Goal: Book appointment/travel/reservation

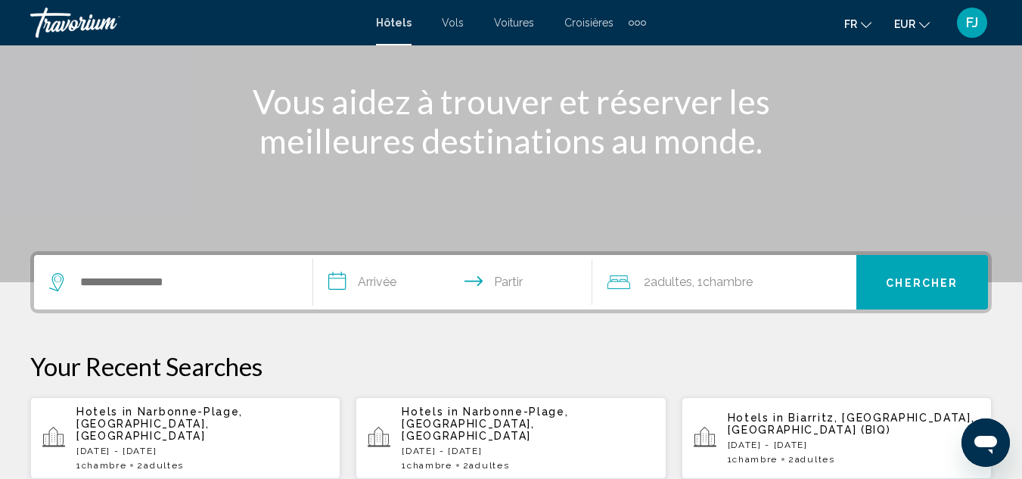
scroll to position [186, 0]
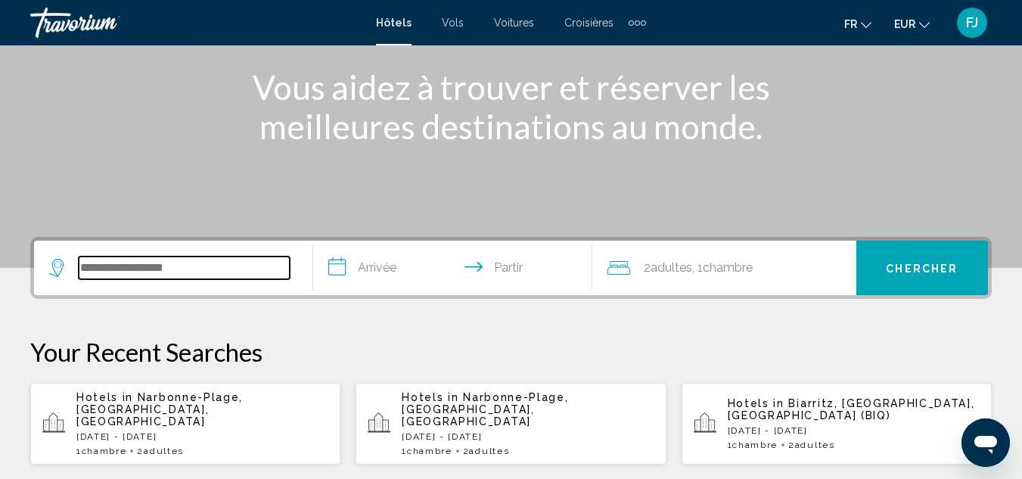
click at [108, 264] on input "Widget de recherche" at bounding box center [184, 267] width 211 height 23
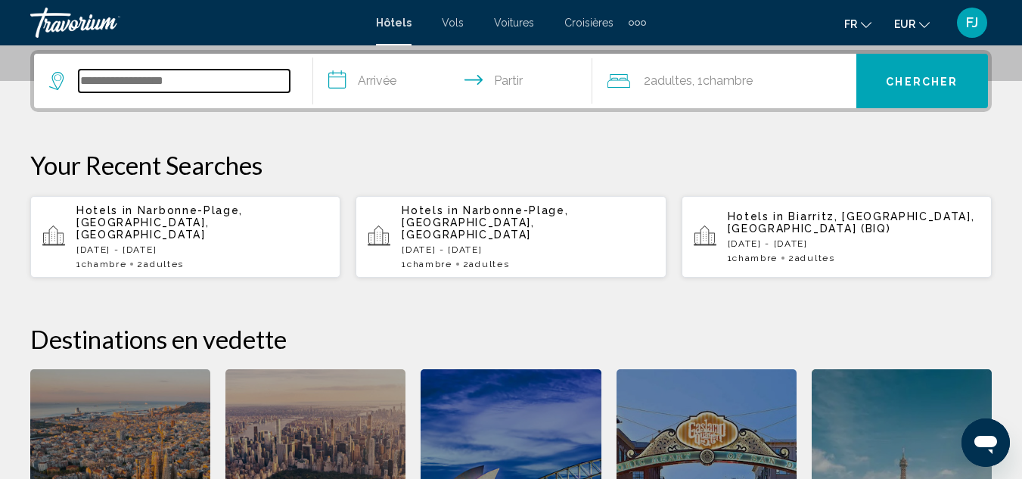
scroll to position [374, 0]
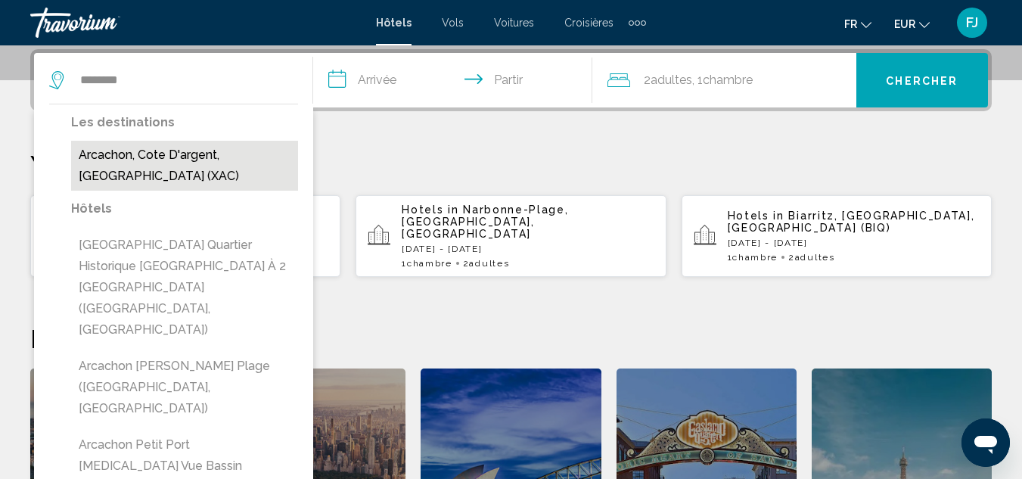
click at [222, 154] on button "Arcachon, Cote D'argent, [GEOGRAPHIC_DATA] (XAC)" at bounding box center [184, 166] width 227 height 50
type input "**********"
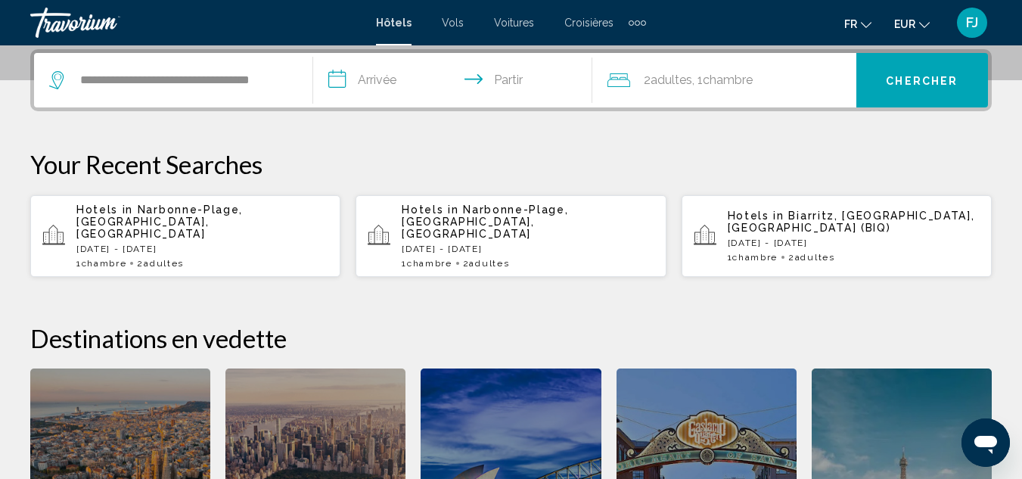
click at [393, 80] on input "**********" at bounding box center [455, 82] width 285 height 59
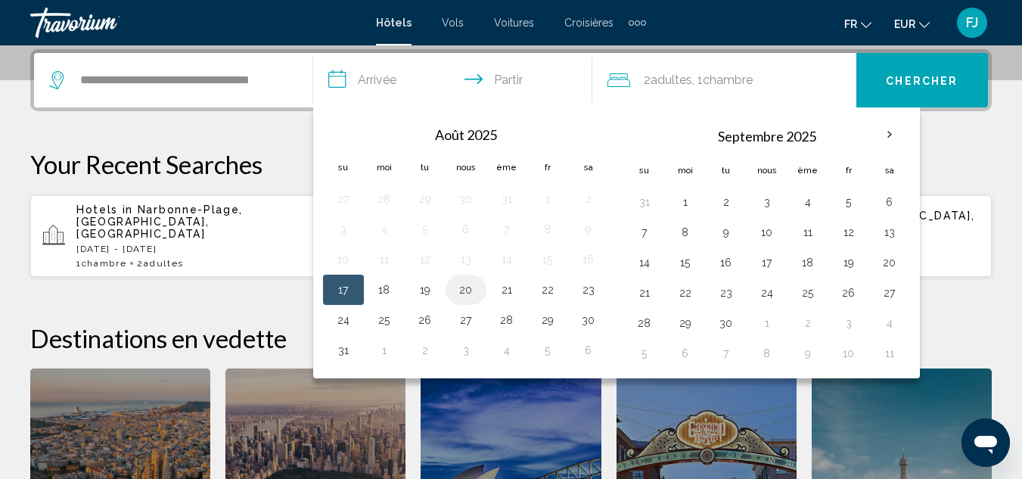
click at [469, 284] on button "20" at bounding box center [466, 289] width 24 height 21
click at [424, 296] on button "19" at bounding box center [425, 289] width 24 height 21
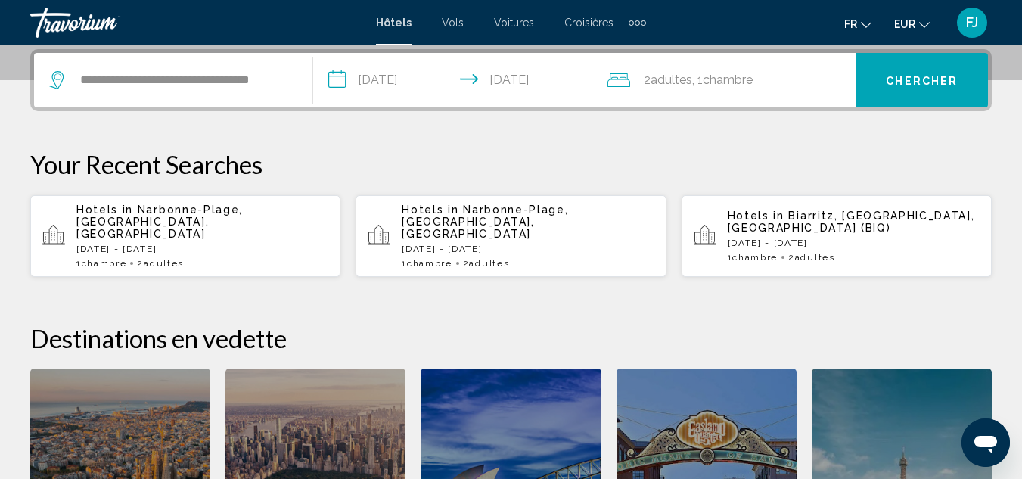
click at [414, 82] on input "**********" at bounding box center [455, 82] width 285 height 59
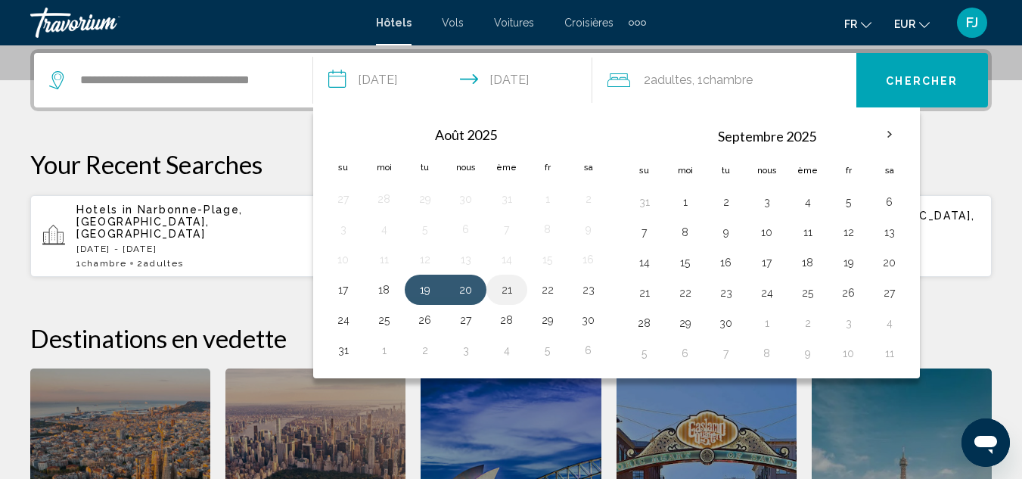
click at [495, 280] on button "21" at bounding box center [507, 289] width 24 height 21
click at [419, 281] on button "19" at bounding box center [425, 289] width 24 height 21
type input "**********"
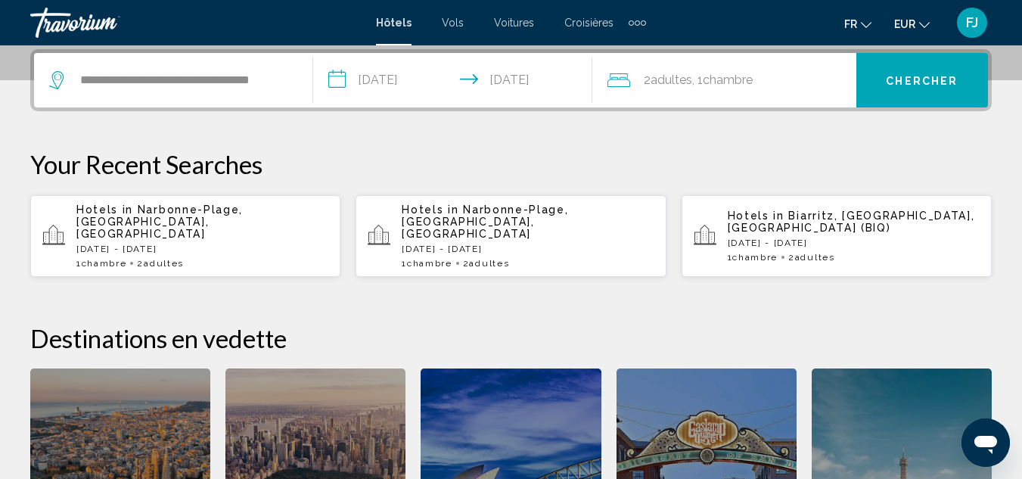
click at [709, 73] on font "Chambre" at bounding box center [728, 80] width 50 height 14
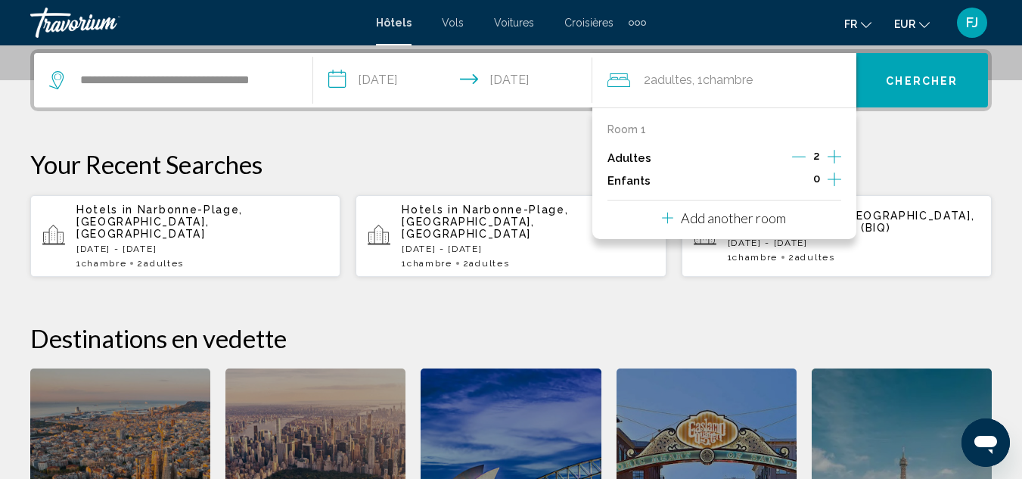
click at [795, 155] on icon "Decrement adults" at bounding box center [799, 157] width 14 height 14
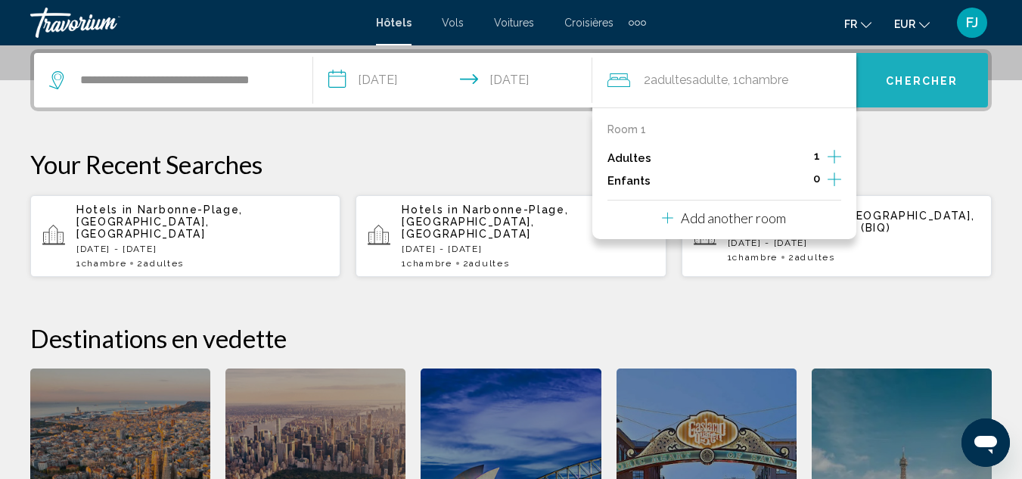
click at [931, 81] on font "Chercher" at bounding box center [922, 81] width 72 height 12
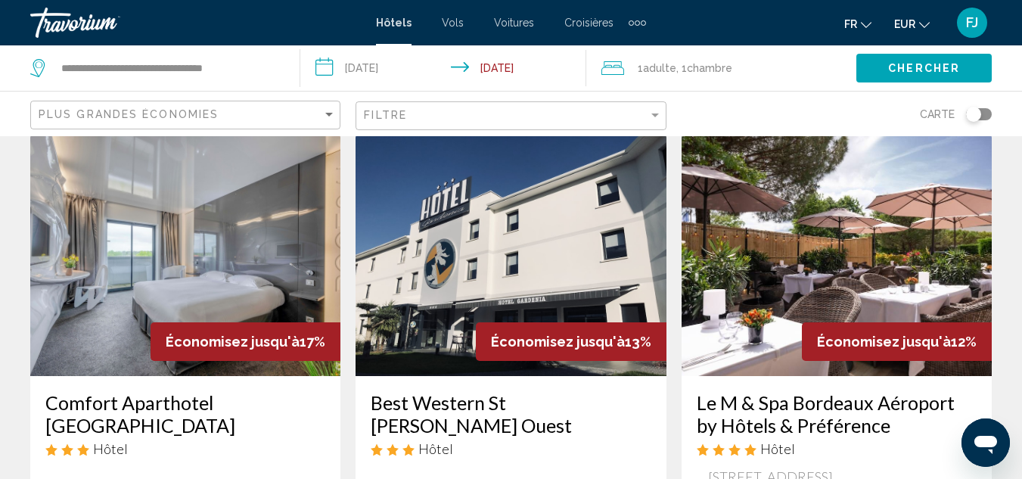
scroll to position [37, 0]
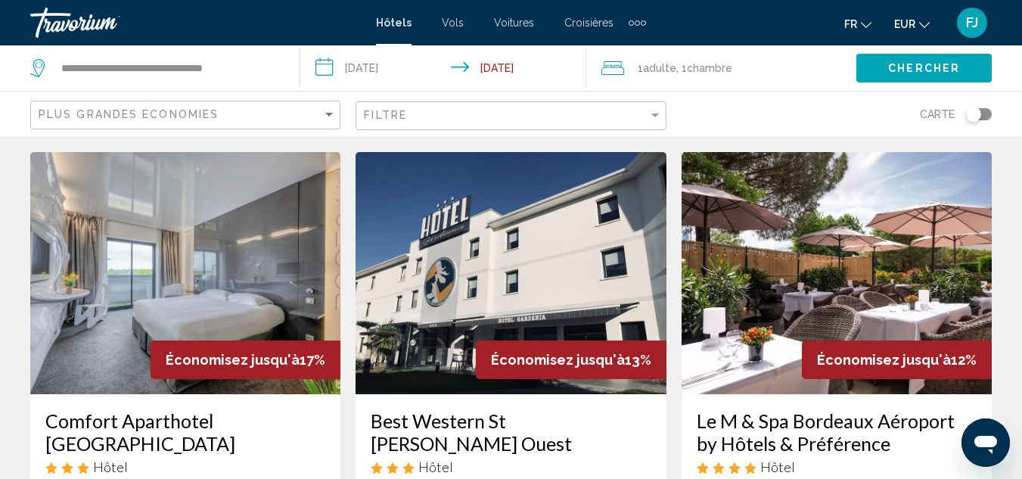
click at [281, 102] on div "Plus grandes économies" at bounding box center [187, 115] width 297 height 28
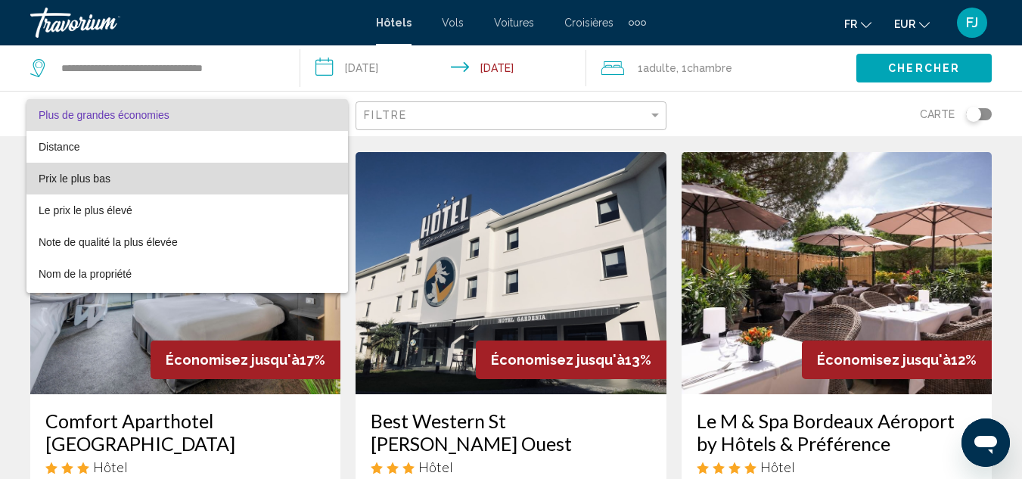
click at [218, 169] on span "Prix le plus bas" at bounding box center [187, 179] width 297 height 32
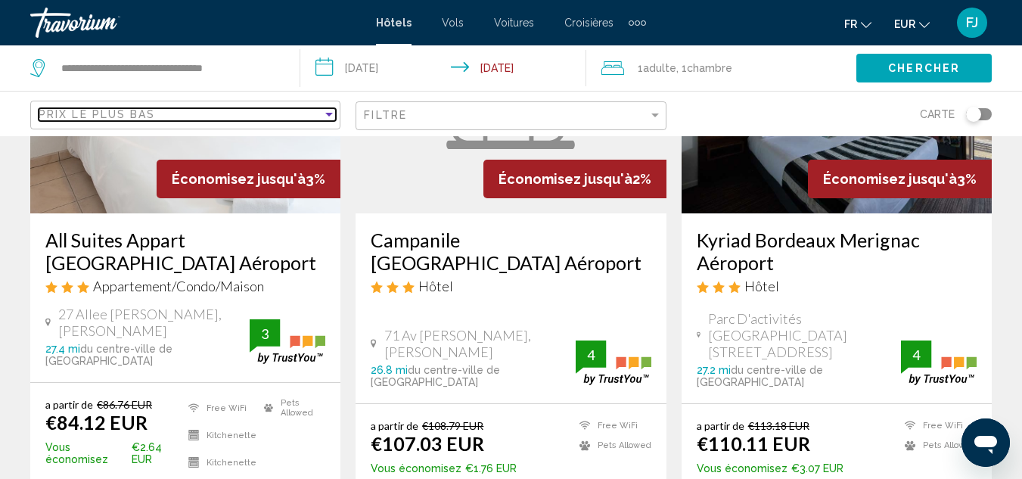
scroll to position [129, 0]
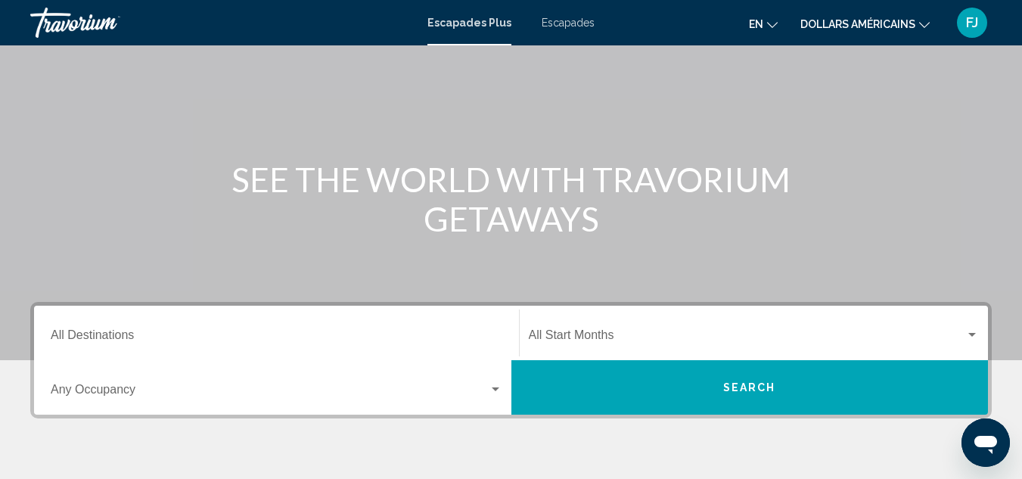
scroll to position [163, 0]
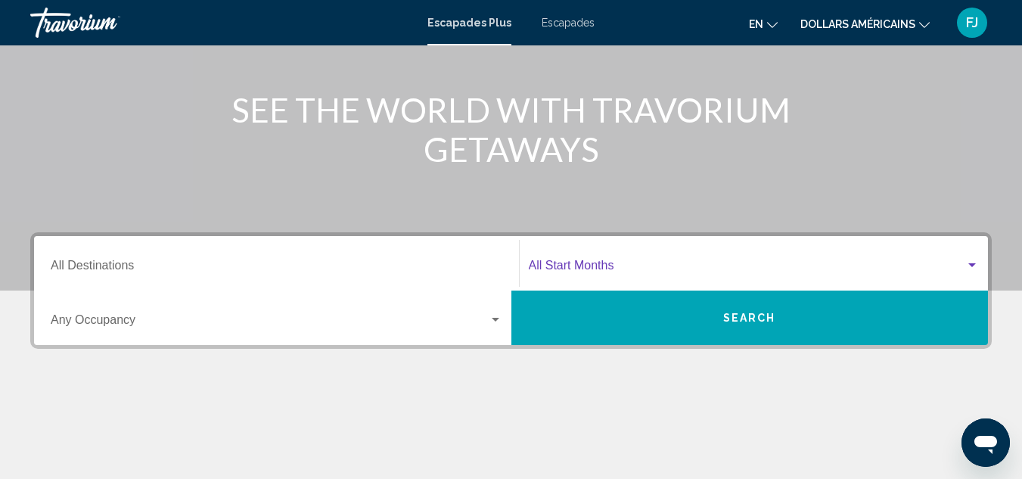
click at [671, 262] on span "Widget de recherche" at bounding box center [747, 269] width 437 height 14
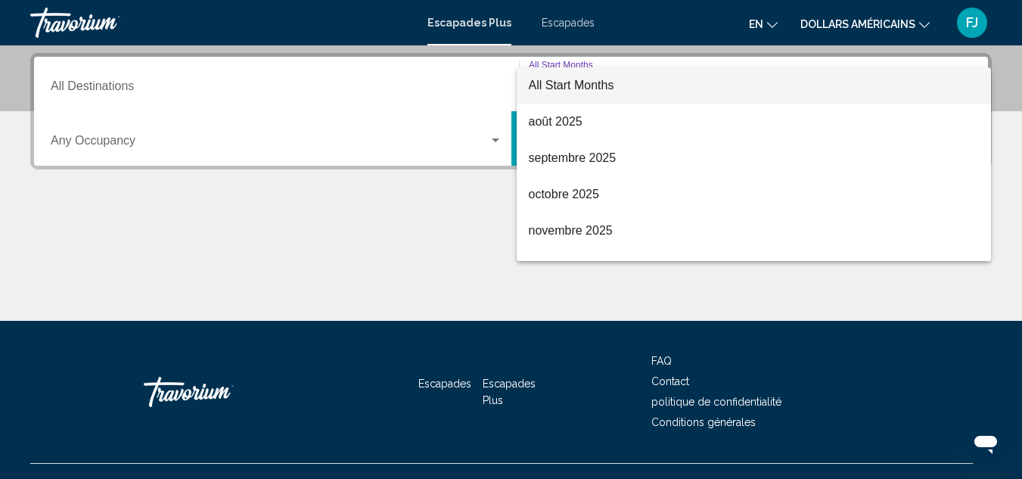
scroll to position [346, 0]
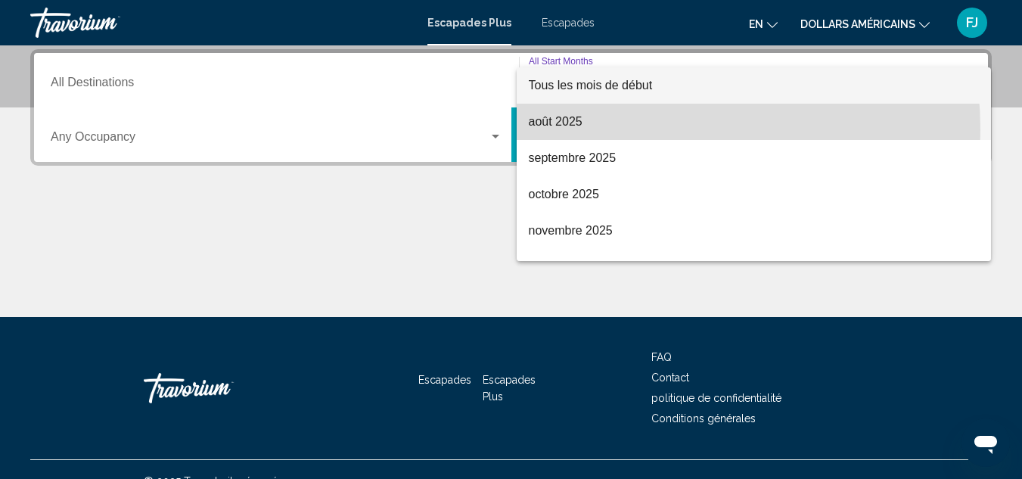
click at [623, 129] on span "août 2025" at bounding box center [754, 122] width 451 height 36
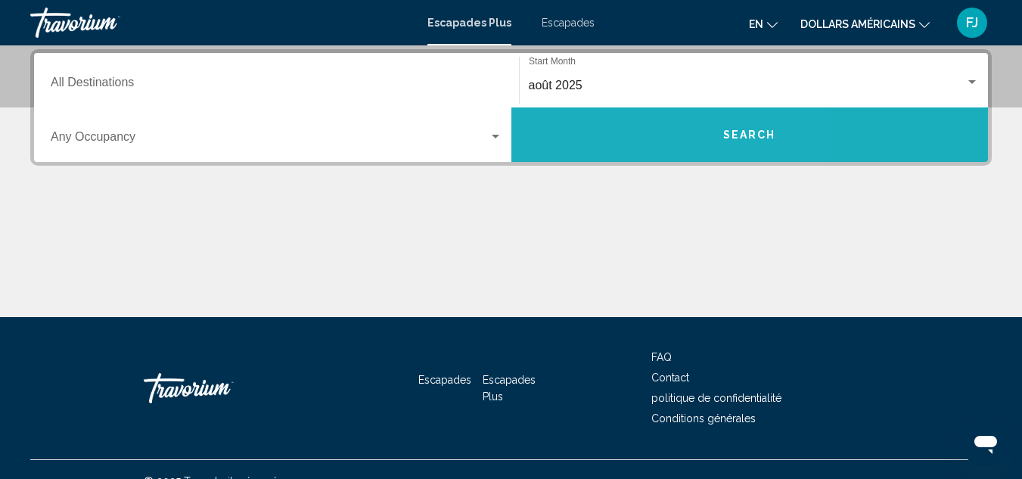
click at [621, 134] on button "Search" at bounding box center [749, 134] width 477 height 54
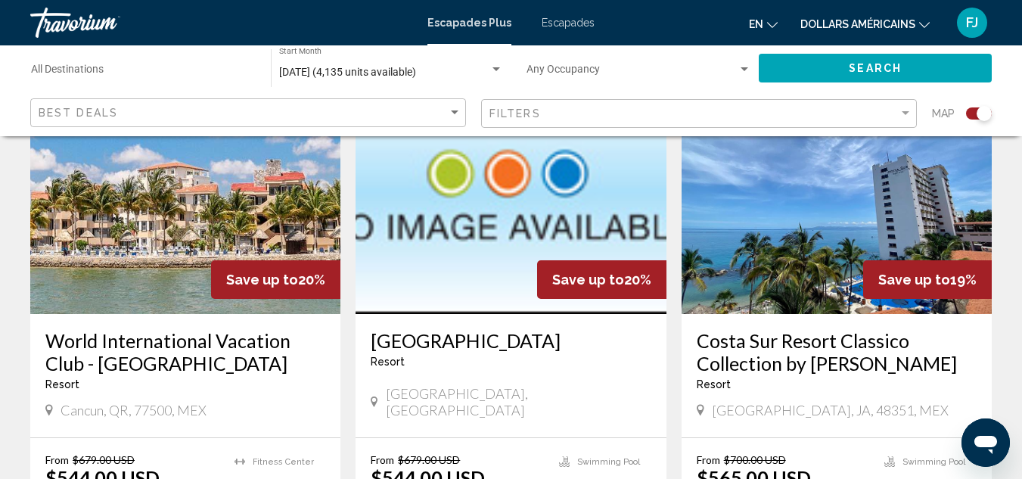
scroll to position [1180, 0]
